Goal: Task Accomplishment & Management: Manage account settings

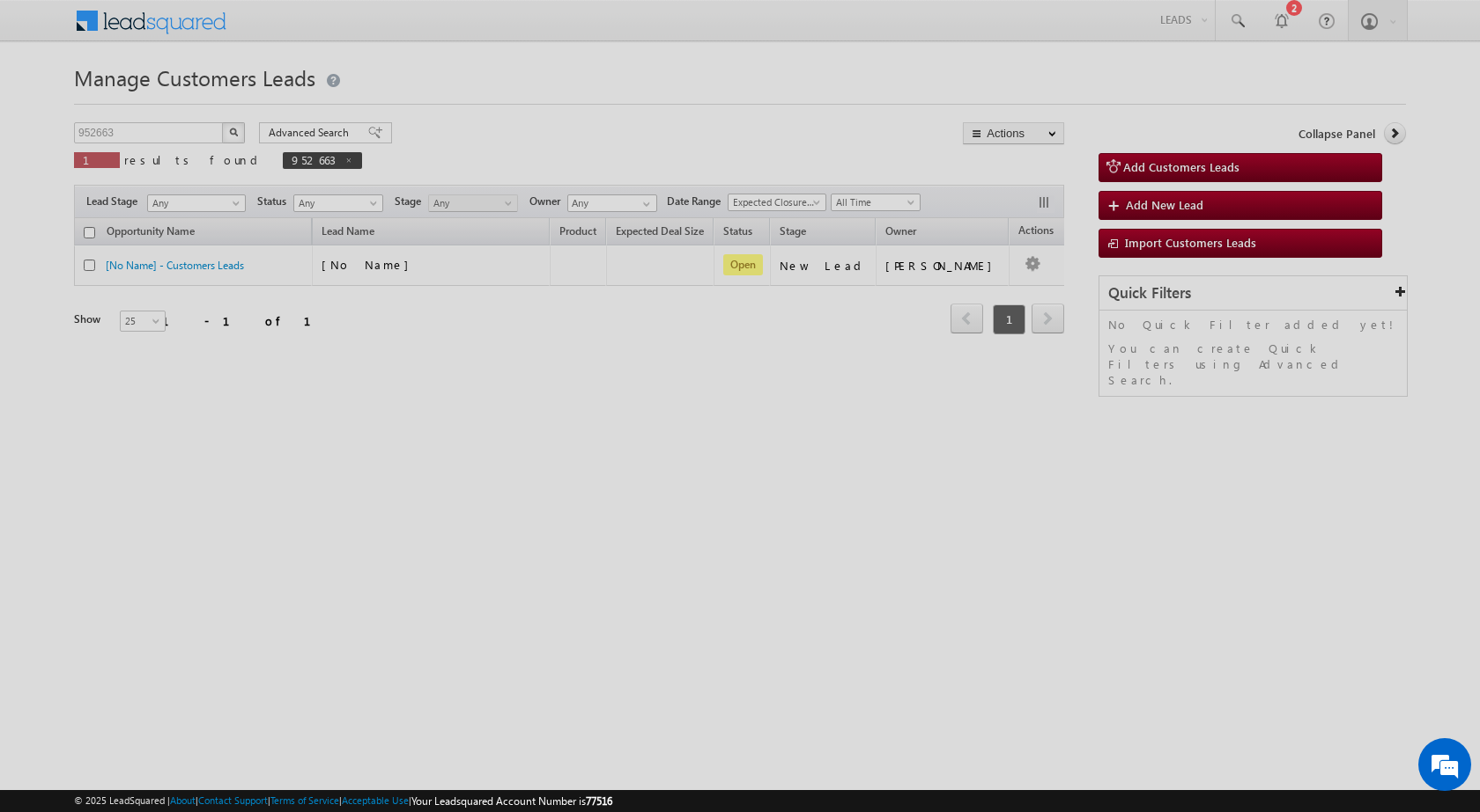
click at [305, 360] on div at bounding box center [740, 406] width 1480 height 812
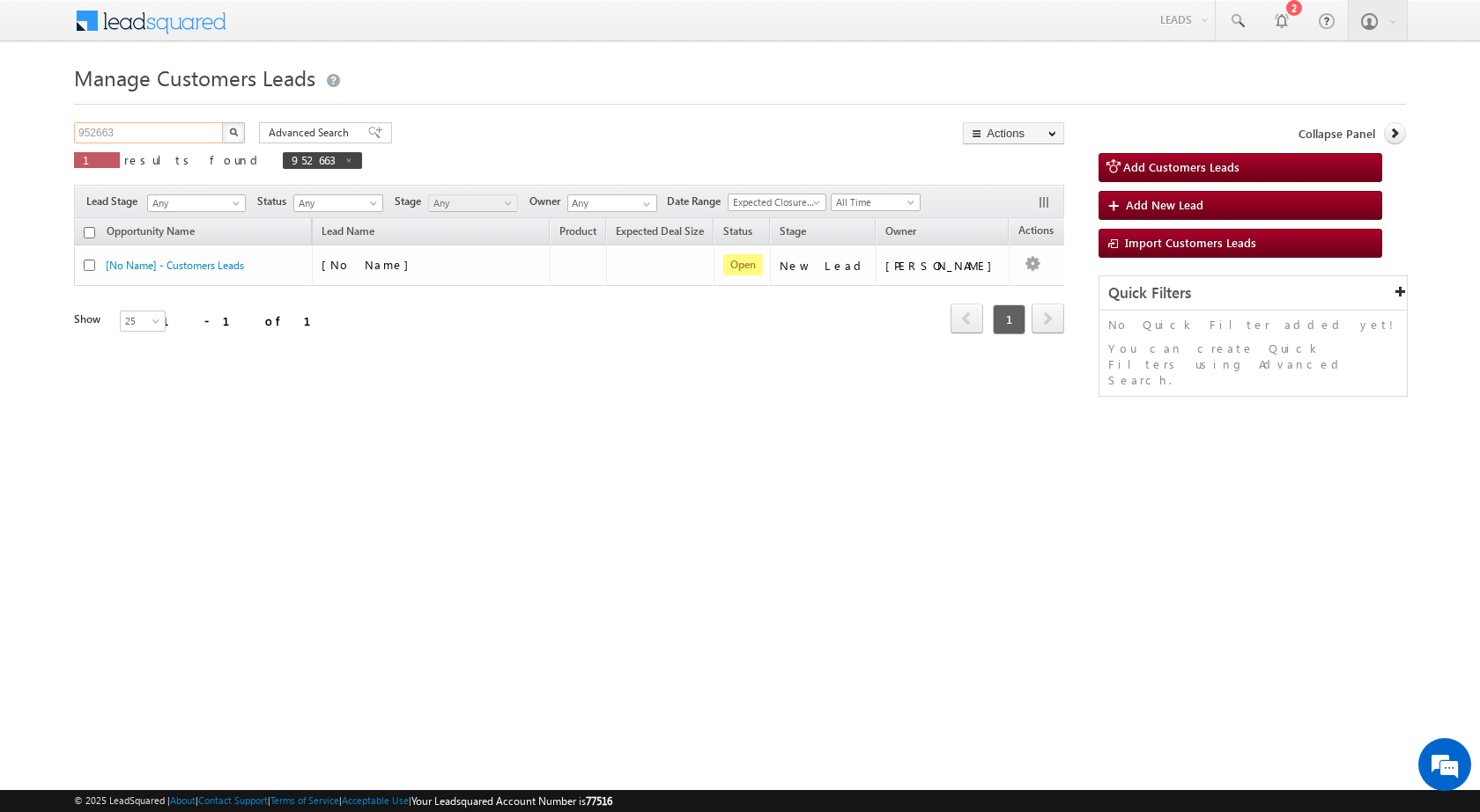
click at [105, 135] on input "952663" at bounding box center [149, 133] width 151 height 21
paste input "4616"
type input "954616"
click at [222, 123] on button "button" at bounding box center [234, 133] width 23 height 21
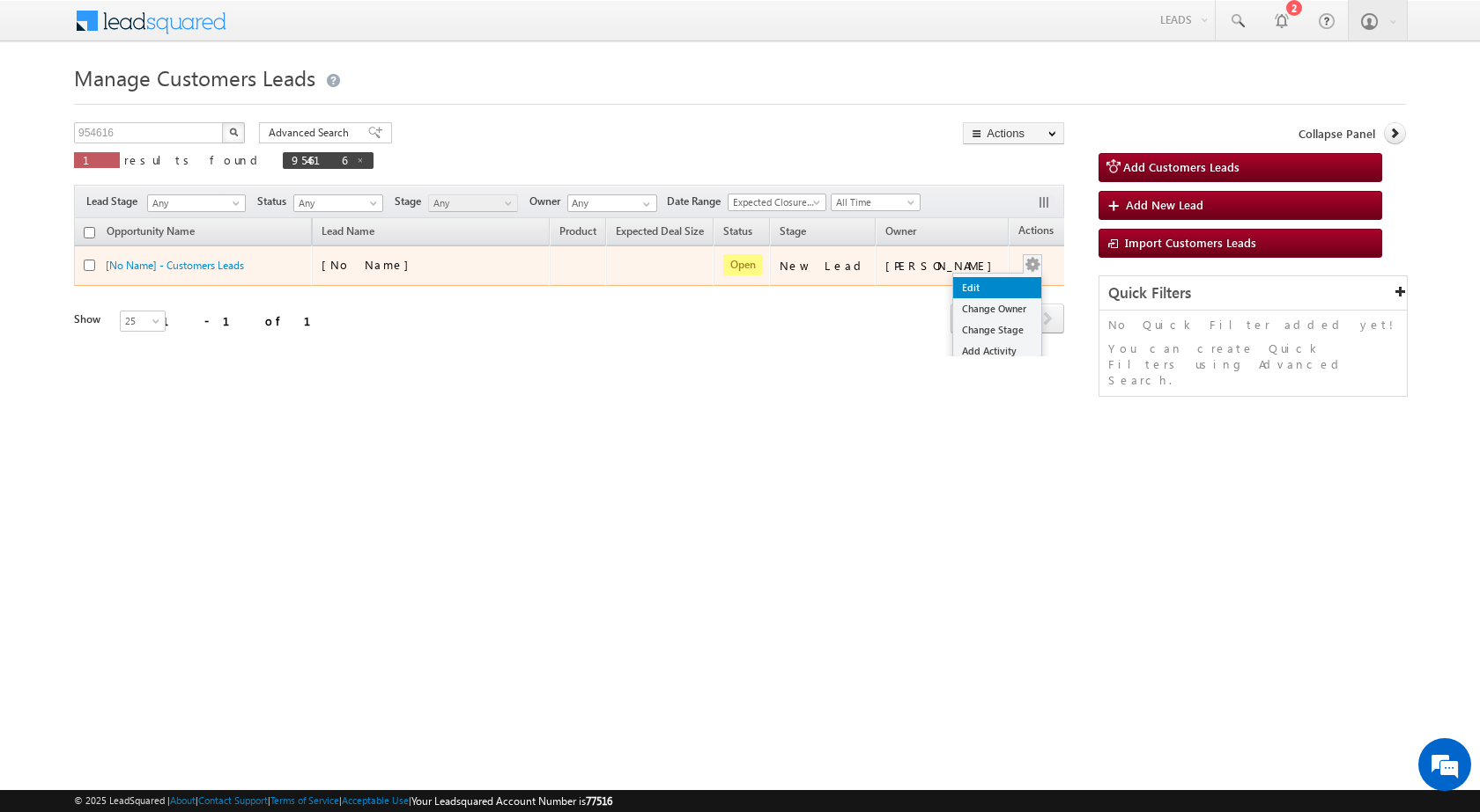
click at [986, 287] on link "Edit" at bounding box center [996, 288] width 89 height 21
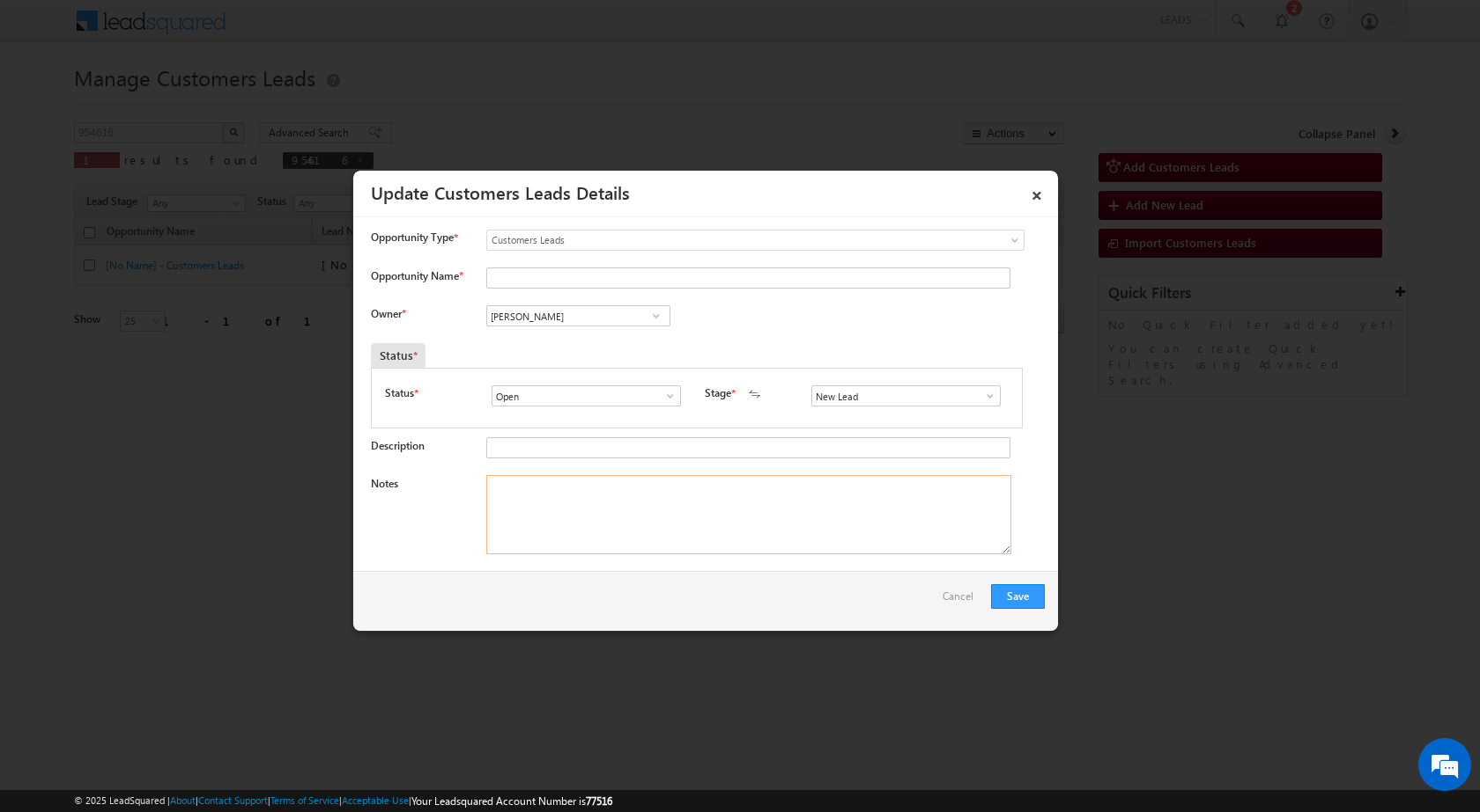
click at [728, 528] on textarea "Notes" at bounding box center [748, 514] width 524 height 79
paste textarea "954616 / [PERSON_NAME] / 9763755999 / CONSTRUCTION / OWNER - HIMSELF / 444606 T…"
drag, startPoint x: 527, startPoint y: 480, endPoint x: 596, endPoint y: 477, distance: 69.1
click at [596, 477] on textarea "954616 / [PERSON_NAME] / 9763755999 / CONSTRUCTION / OWNER - HIMSELF / 444606 T…" at bounding box center [748, 514] width 524 height 79
type textarea "954616 / [PERSON_NAME] / 9763755999 / CONSTRUCTION / OWNER - HIMSELF / 444606 T…"
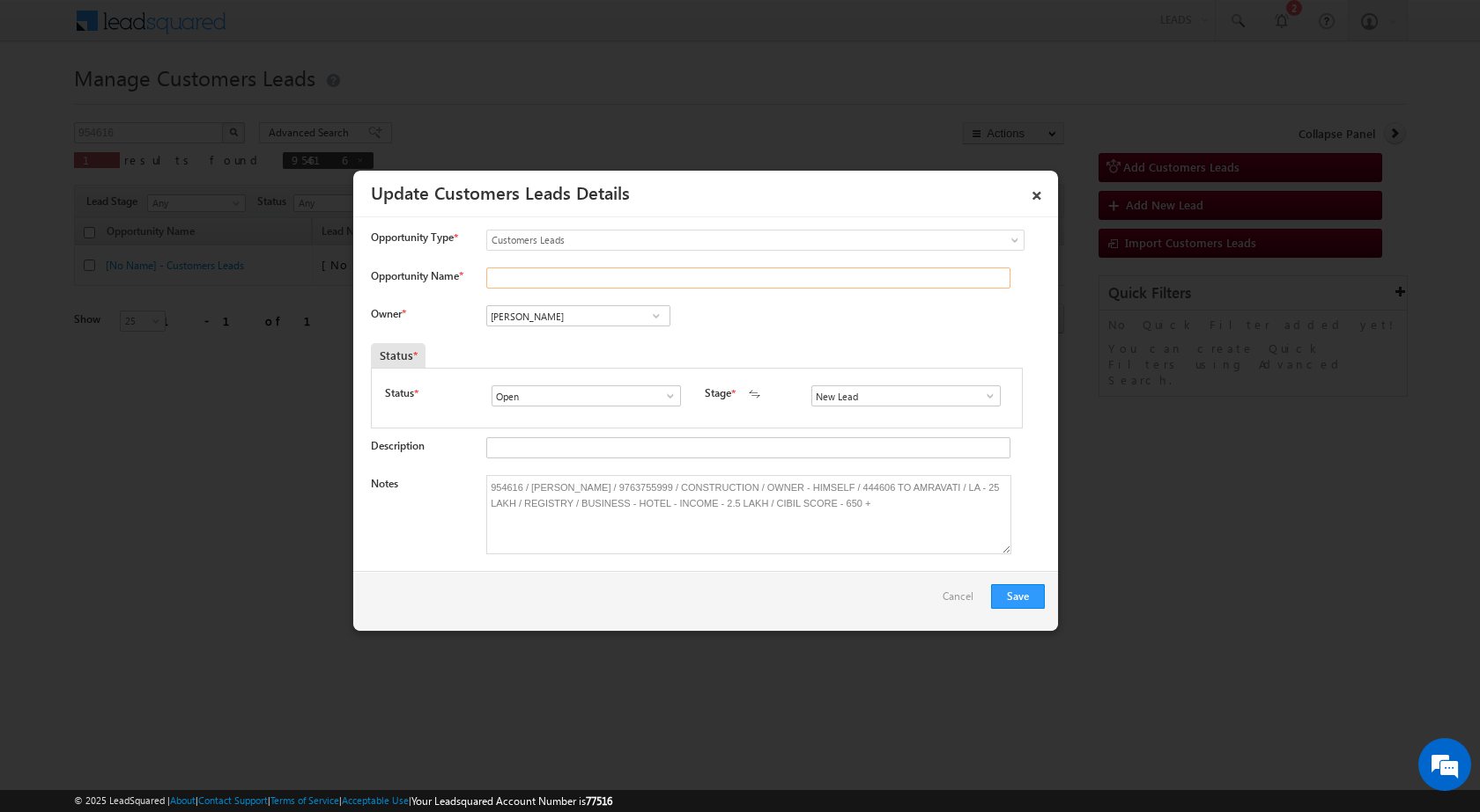
click at [577, 275] on input "Opportunity Name *" at bounding box center [748, 278] width 524 height 21
paste input "[PERSON_NAME]"
type input "[PERSON_NAME]"
click at [913, 389] on input "New Lead" at bounding box center [906, 396] width 190 height 21
click at [986, 399] on span at bounding box center [990, 396] width 18 height 14
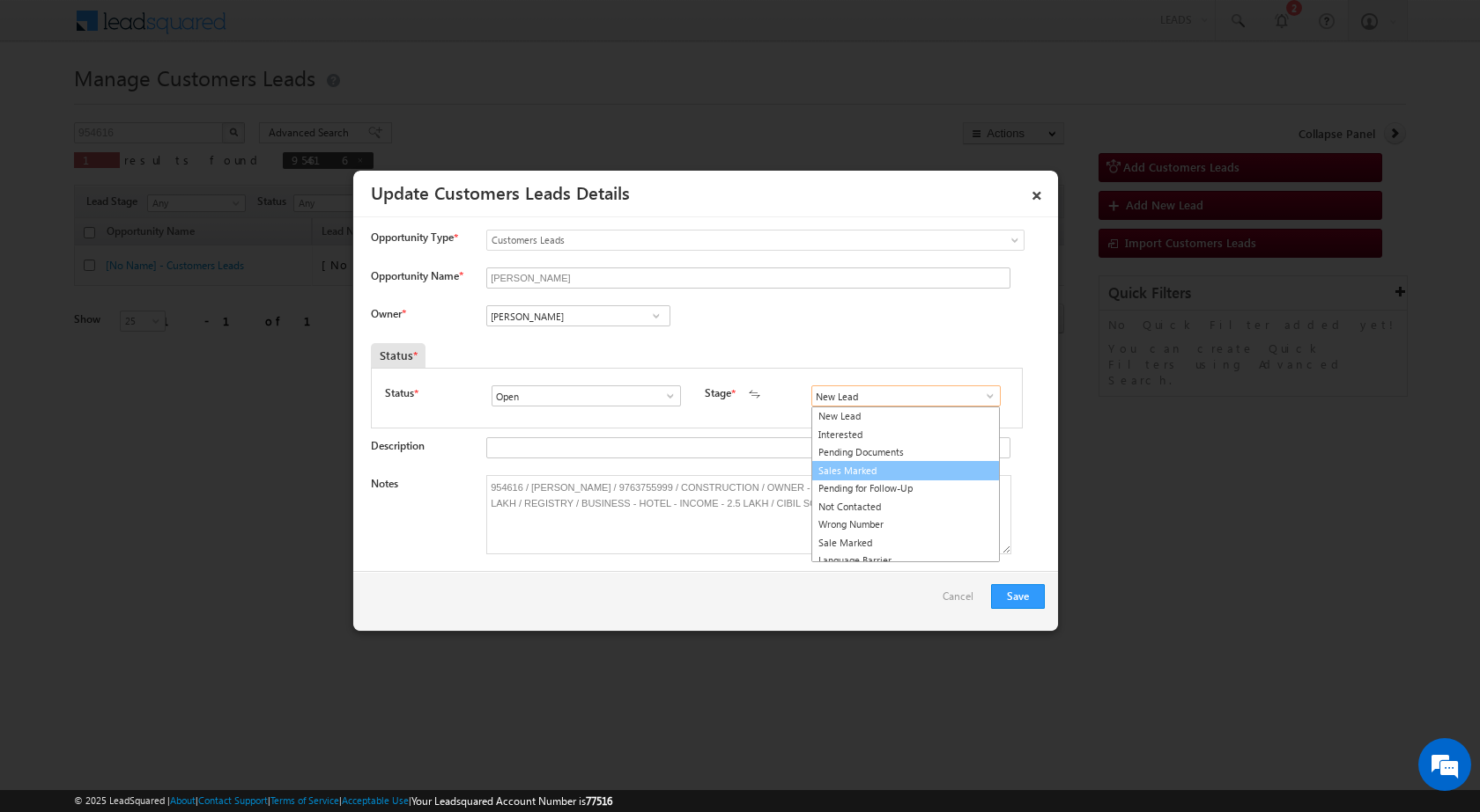
click at [896, 477] on link "Sales Marked" at bounding box center [906, 471] width 189 height 20
type input "Sales Marked"
click at [620, 333] on div "Owner * Vikas Halwai Vikas Halwai Vikas Halwai" at bounding box center [707, 320] width 673 height 29
click at [622, 318] on input "[PERSON_NAME]" at bounding box center [578, 316] width 184 height 21
paste input "[PERSON_NAME][EMAIL_ADDRESS][PERSON_NAME][DOMAIN_NAME]"
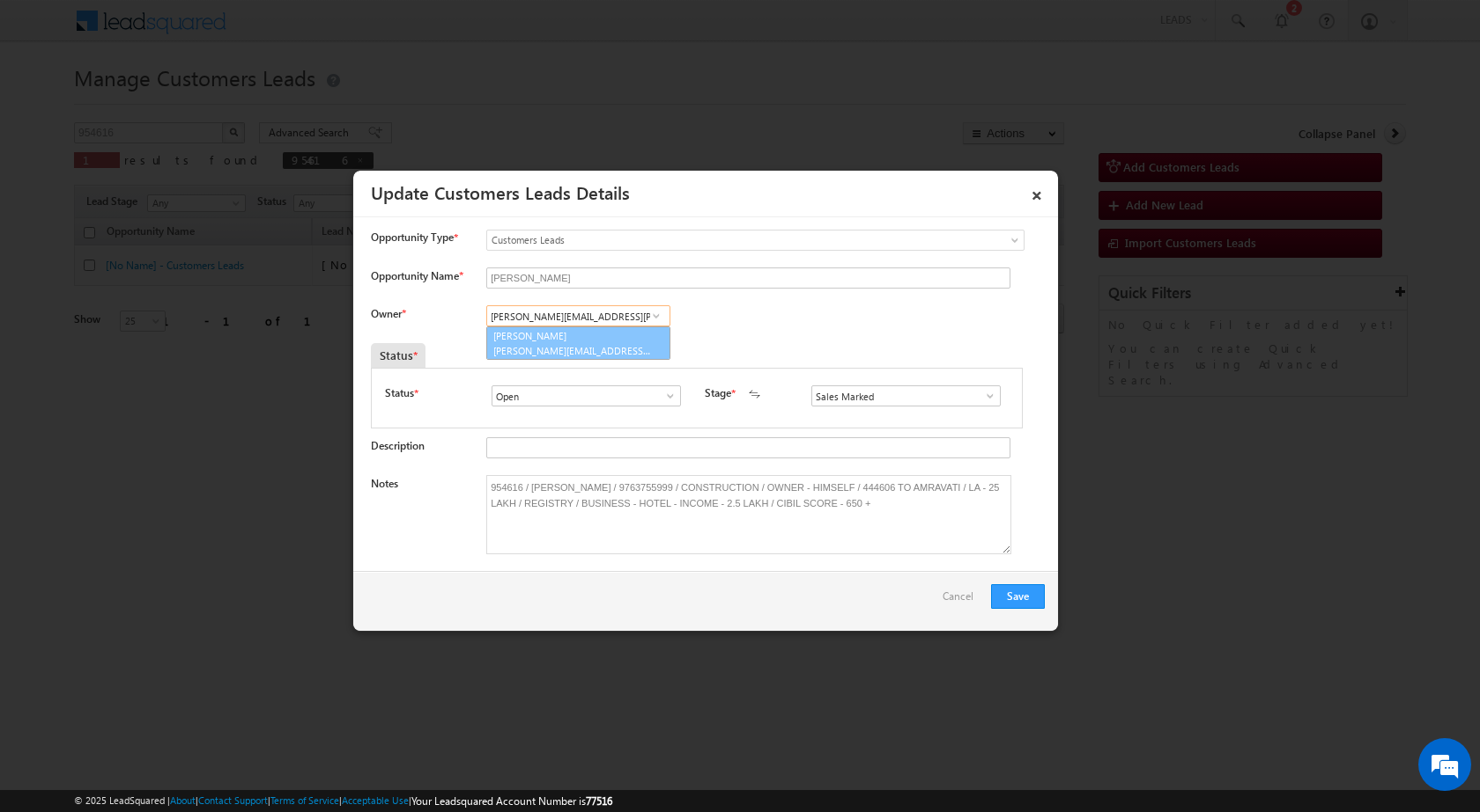
click at [578, 348] on span "[PERSON_NAME][EMAIL_ADDRESS][PERSON_NAME][DOMAIN_NAME]" at bounding box center [572, 351] width 159 height 14
type input "[PERSON_NAME]"
click at [1005, 591] on button "Save" at bounding box center [1017, 596] width 54 height 24
